Goal: Find specific page/section: Find specific page/section

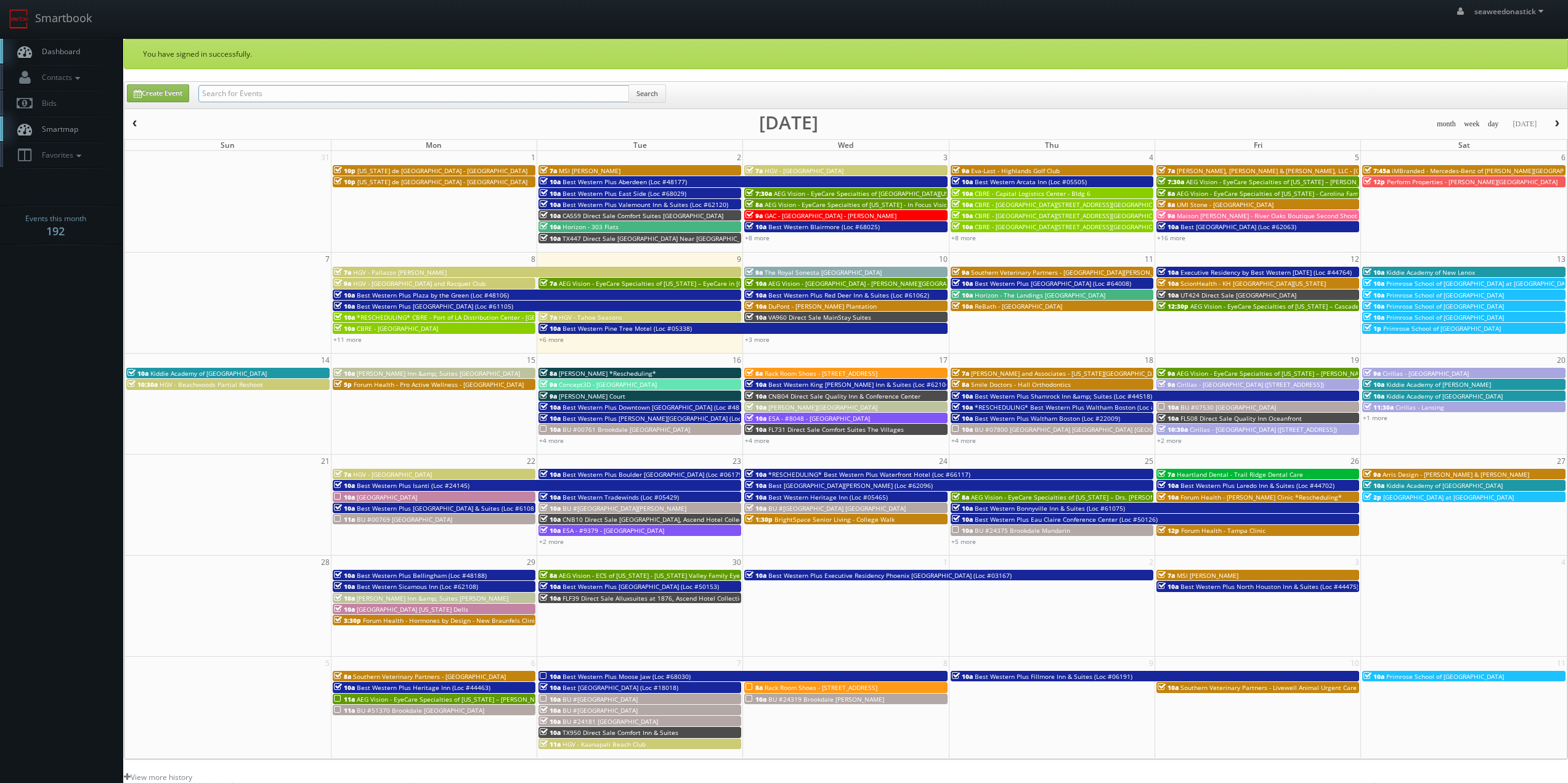
click at [266, 92] on input "text" at bounding box center [413, 93] width 431 height 17
paste input "OR337 Cambria Hotel Portland Pearl District Tour"
type input "OR337 Cambria Hotel Portland Pearl District Tour"
click at [653, 89] on button "Search" at bounding box center [647, 93] width 38 height 19
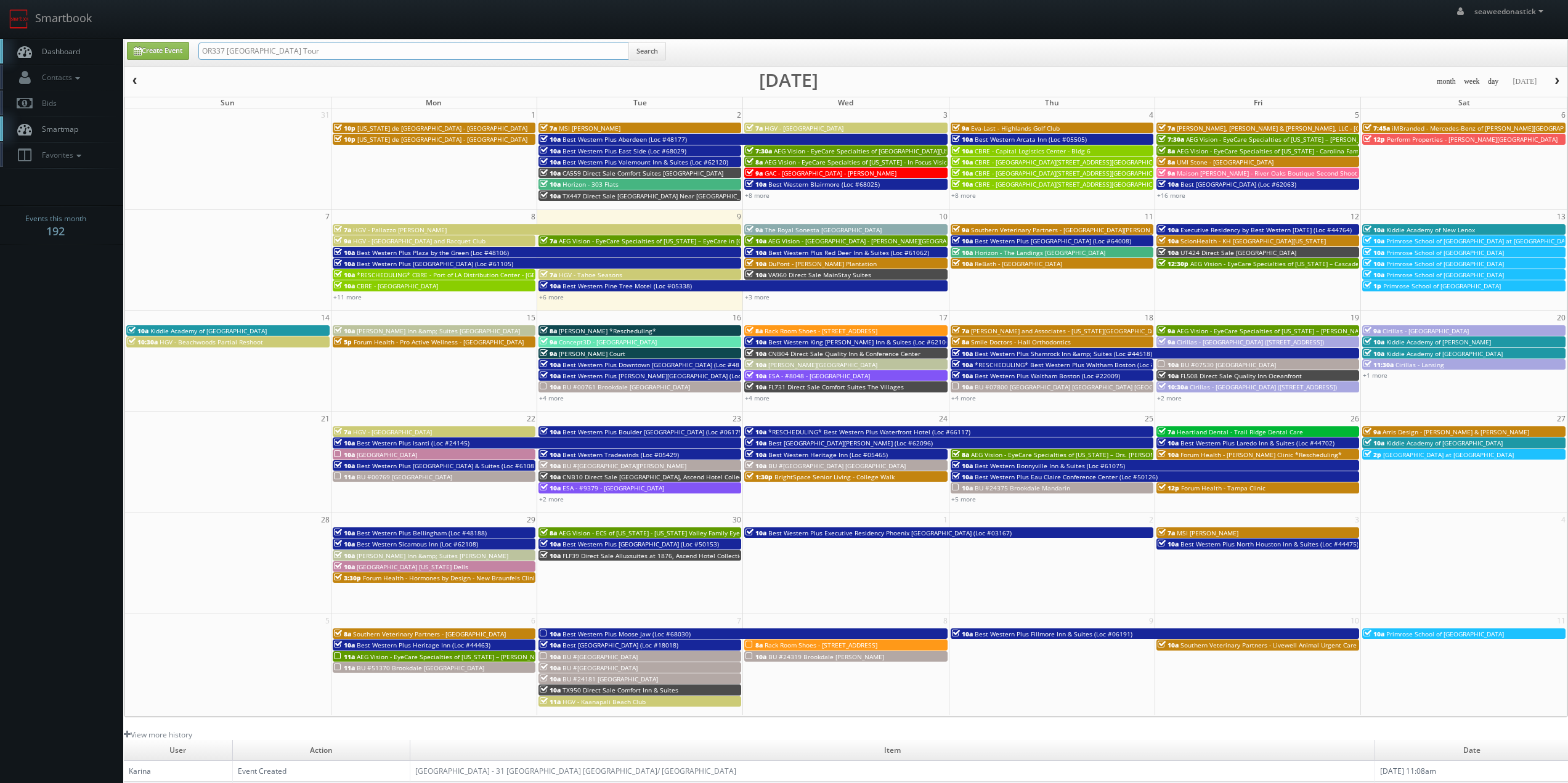
drag, startPoint x: 410, startPoint y: 57, endPoint x: 228, endPoint y: 64, distance: 182.1
click at [228, 64] on div "OR337 Cambria Hotel Portland Pearl District Tour Search" at bounding box center [431, 54] width 467 height 24
type input "OR337"
click at [639, 51] on button "Search" at bounding box center [647, 51] width 38 height 19
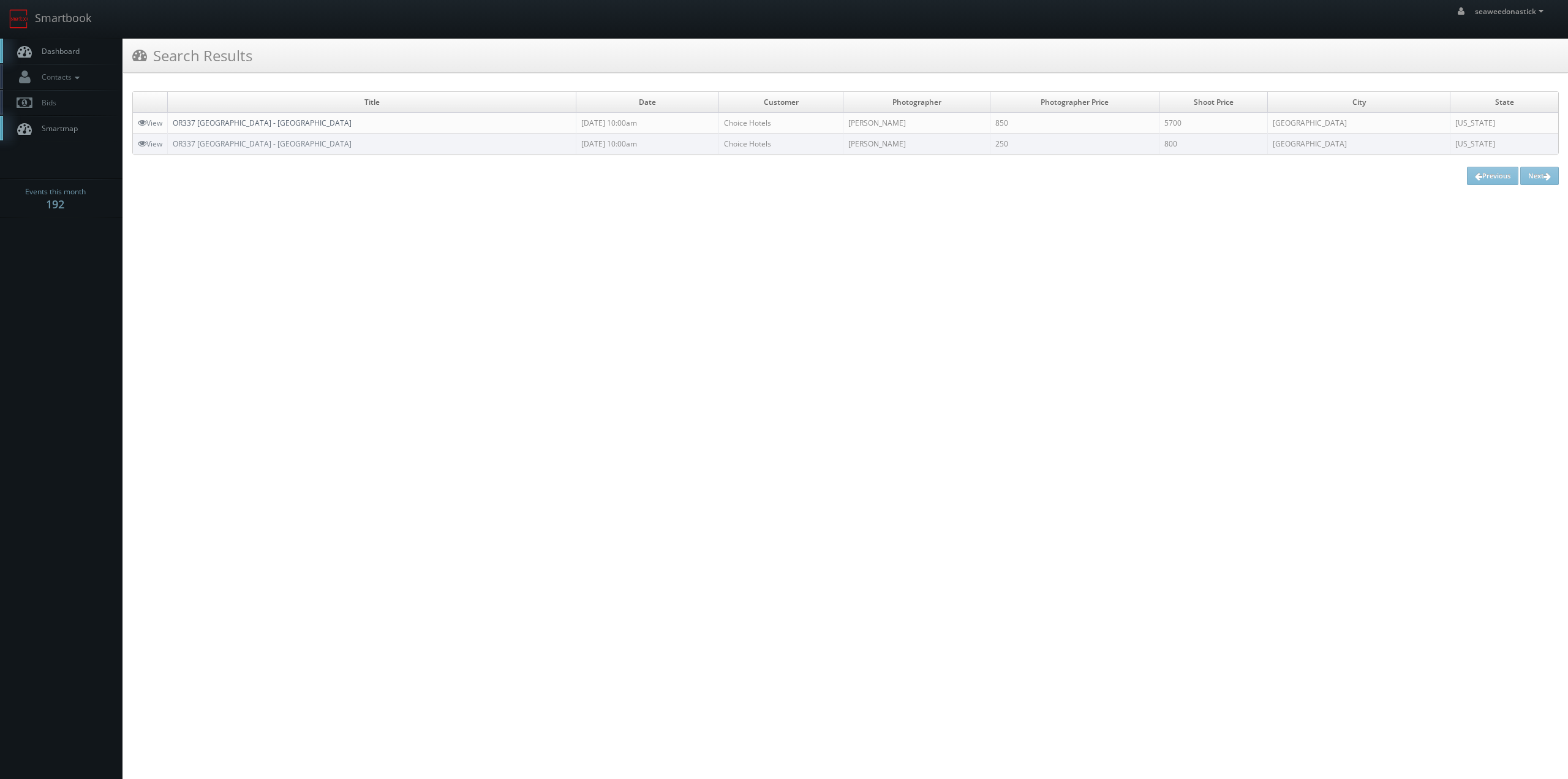
click at [262, 125] on link "OR337 Cambria Hotel Portland - Pearl District" at bounding box center [263, 123] width 179 height 10
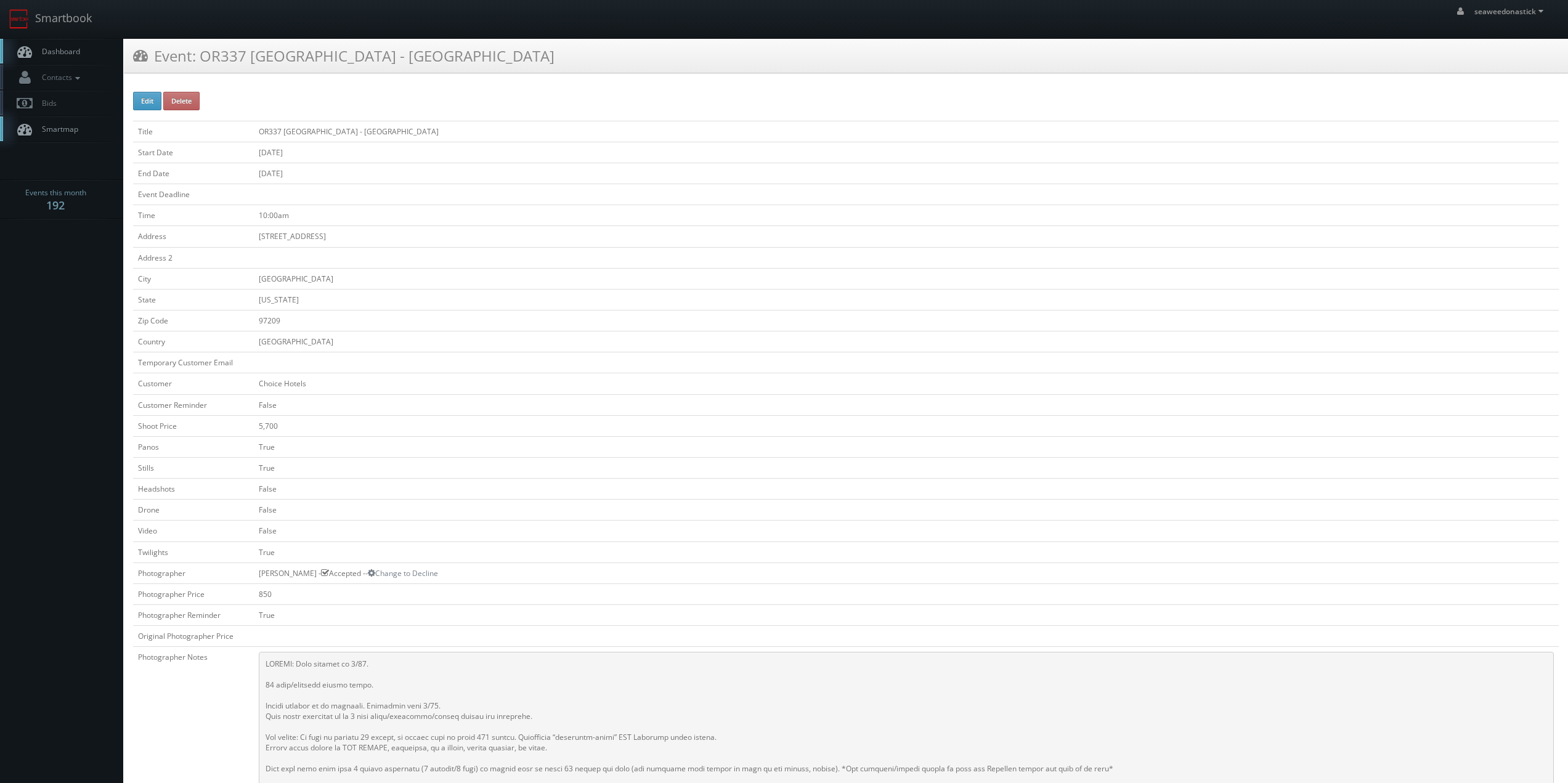
scroll to position [246, 0]
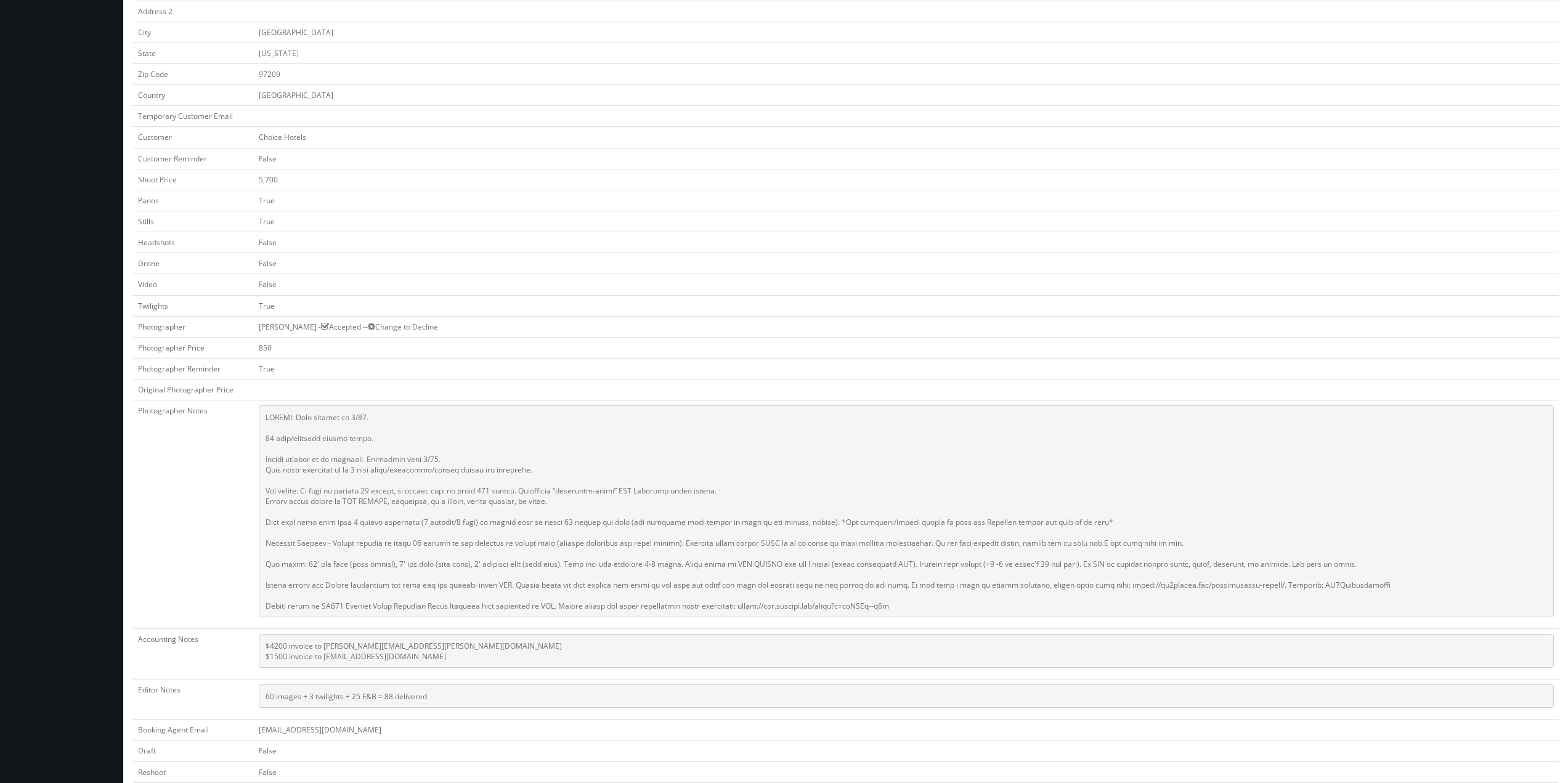
click at [825, 407] on pre at bounding box center [906, 511] width 1295 height 212
click at [817, 532] on pre at bounding box center [906, 511] width 1295 height 212
click at [801, 538] on pre at bounding box center [906, 511] width 1295 height 212
click at [765, 487] on pre at bounding box center [906, 511] width 1295 height 212
click at [815, 415] on pre at bounding box center [906, 511] width 1295 height 212
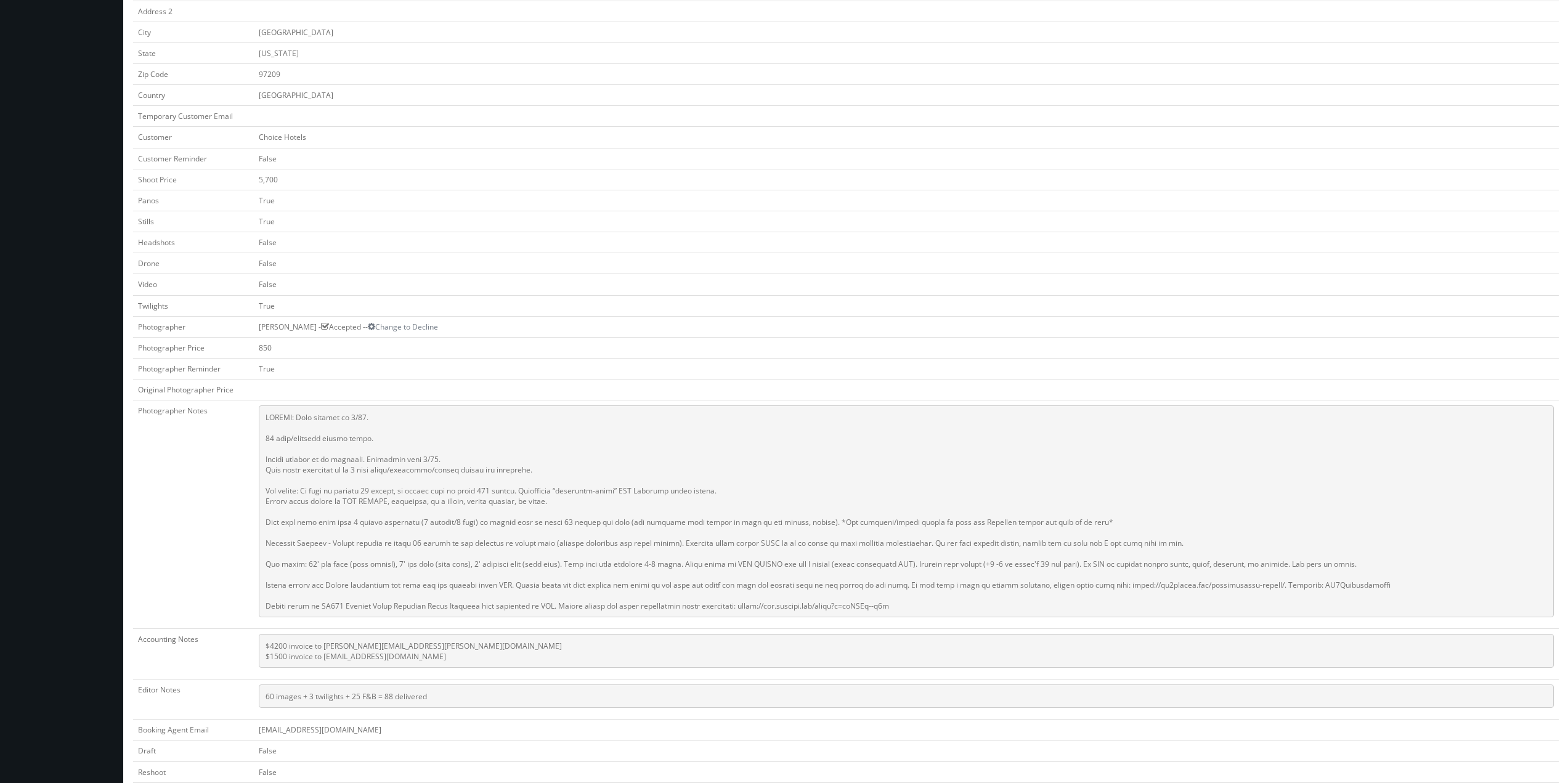
click at [708, 382] on td at bounding box center [906, 390] width 1305 height 21
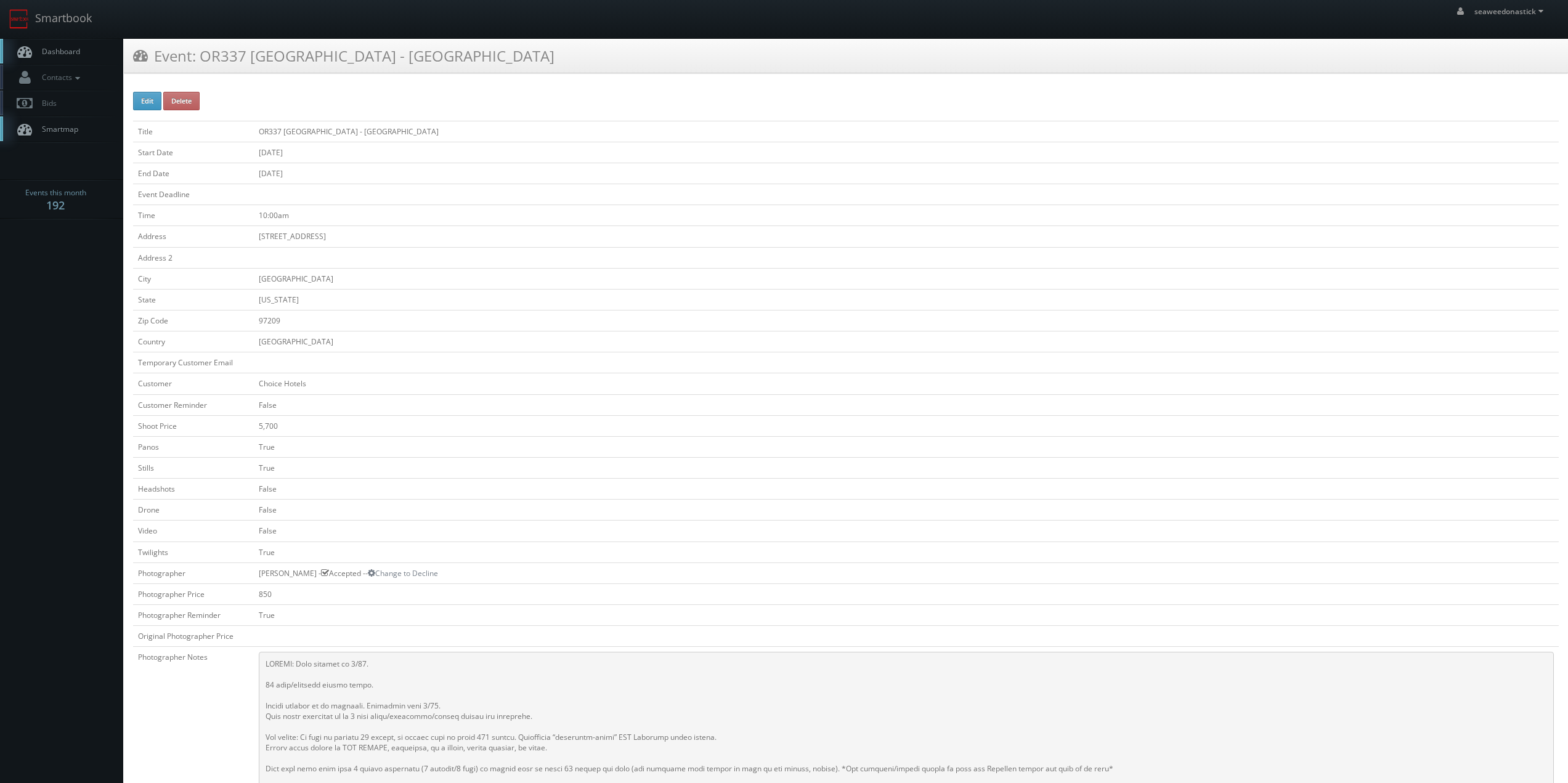
click at [74, 57] on link "Dashboard" at bounding box center [62, 52] width 123 height 26
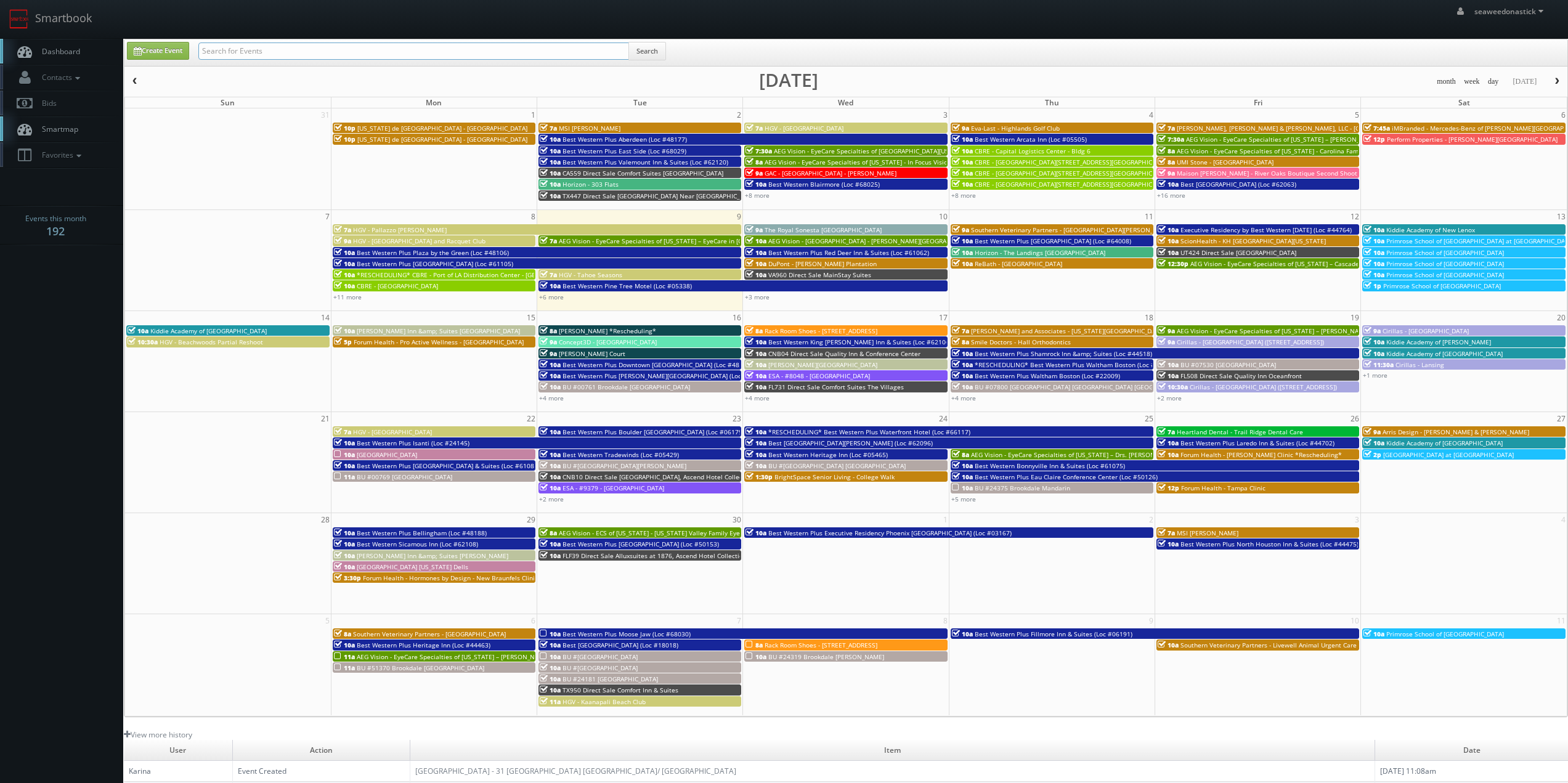
click at [230, 55] on input "text" at bounding box center [413, 51] width 431 height 17
type input "NY181"
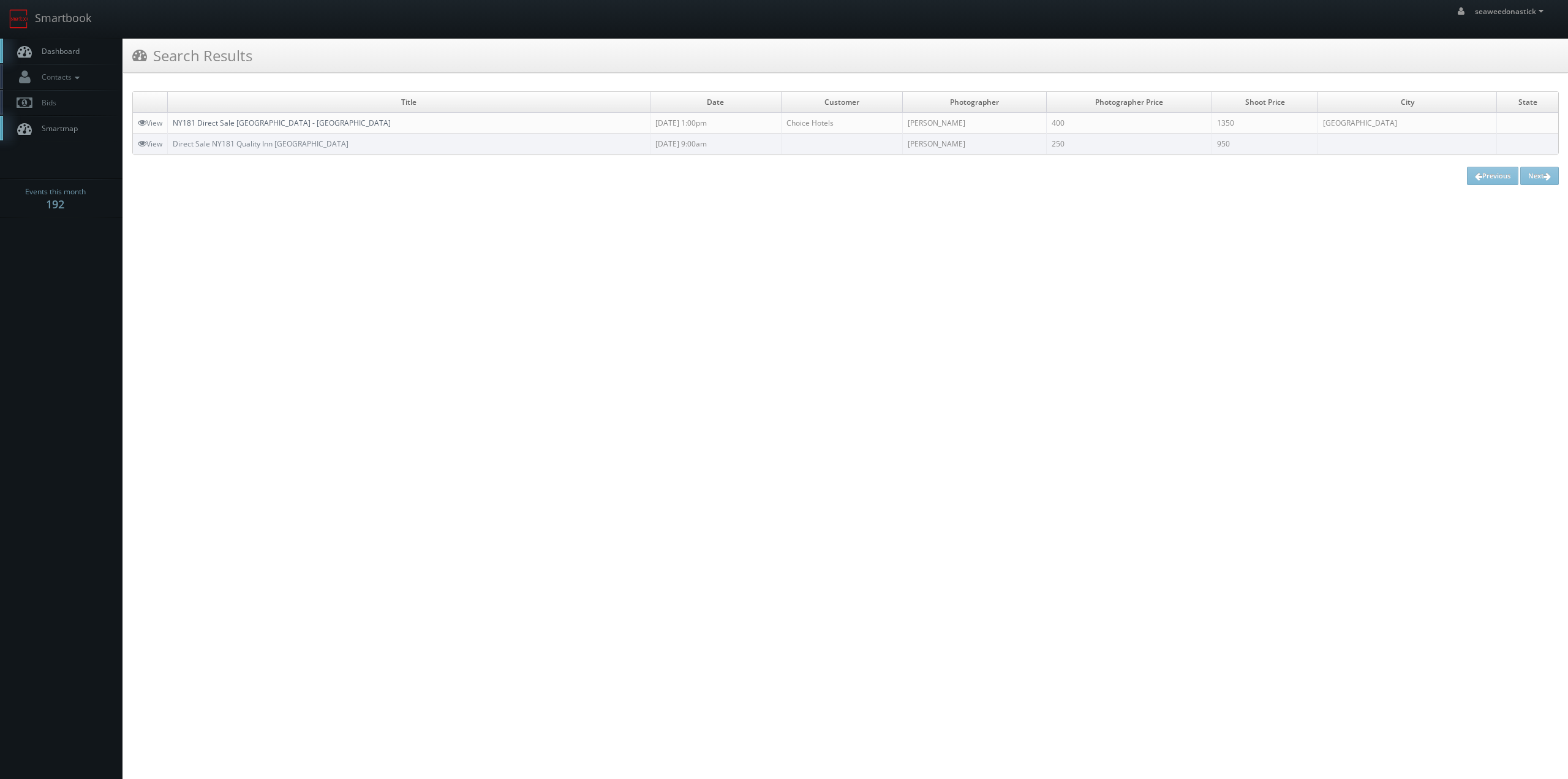
click at [245, 119] on link "NY181 Direct Sale [GEOGRAPHIC_DATA] - [GEOGRAPHIC_DATA]" at bounding box center [282, 123] width 218 height 10
